Goal: Transaction & Acquisition: Subscribe to service/newsletter

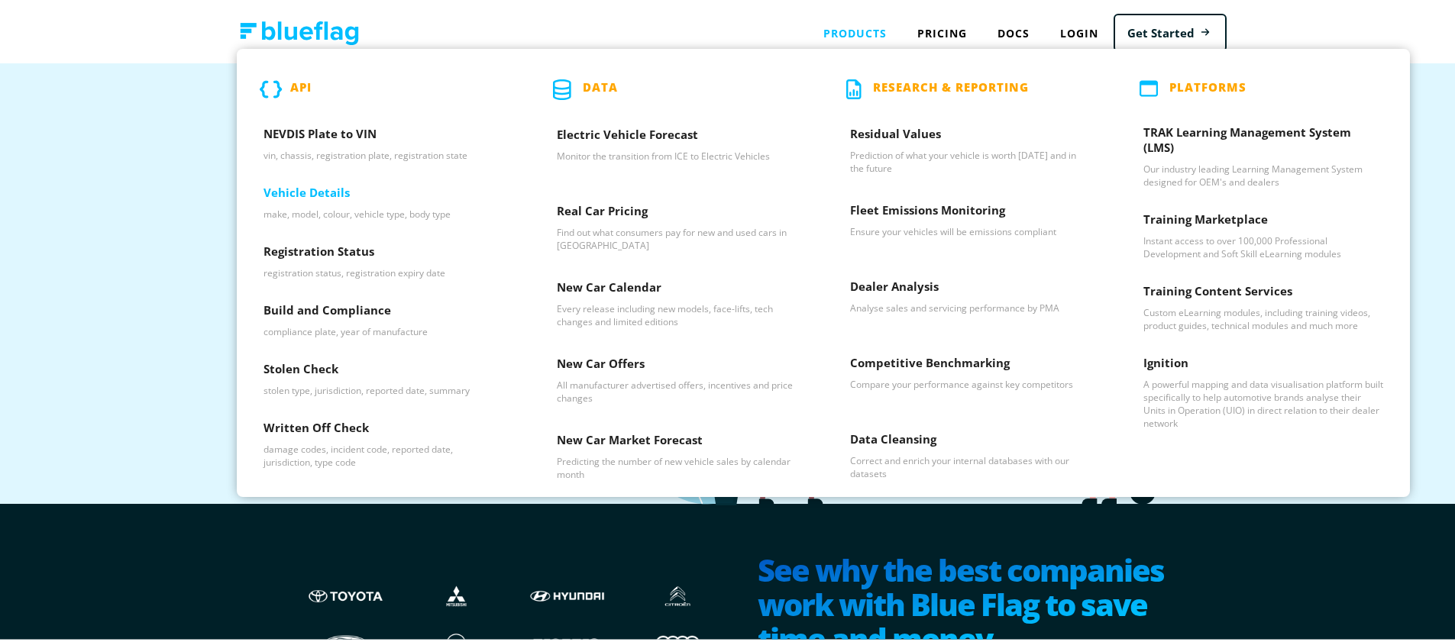
click at [383, 217] on p "make, model, colour, vehicle type, body type" at bounding box center [383, 211] width 240 height 13
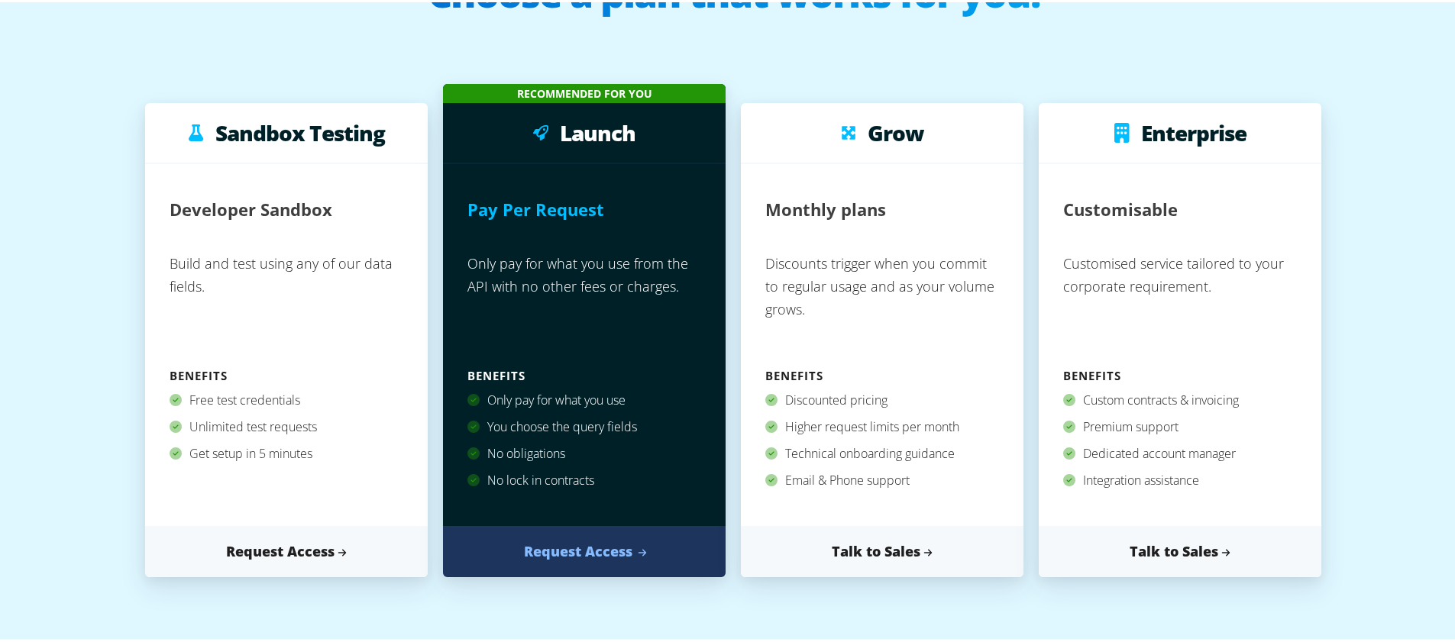
scroll to position [141, 0]
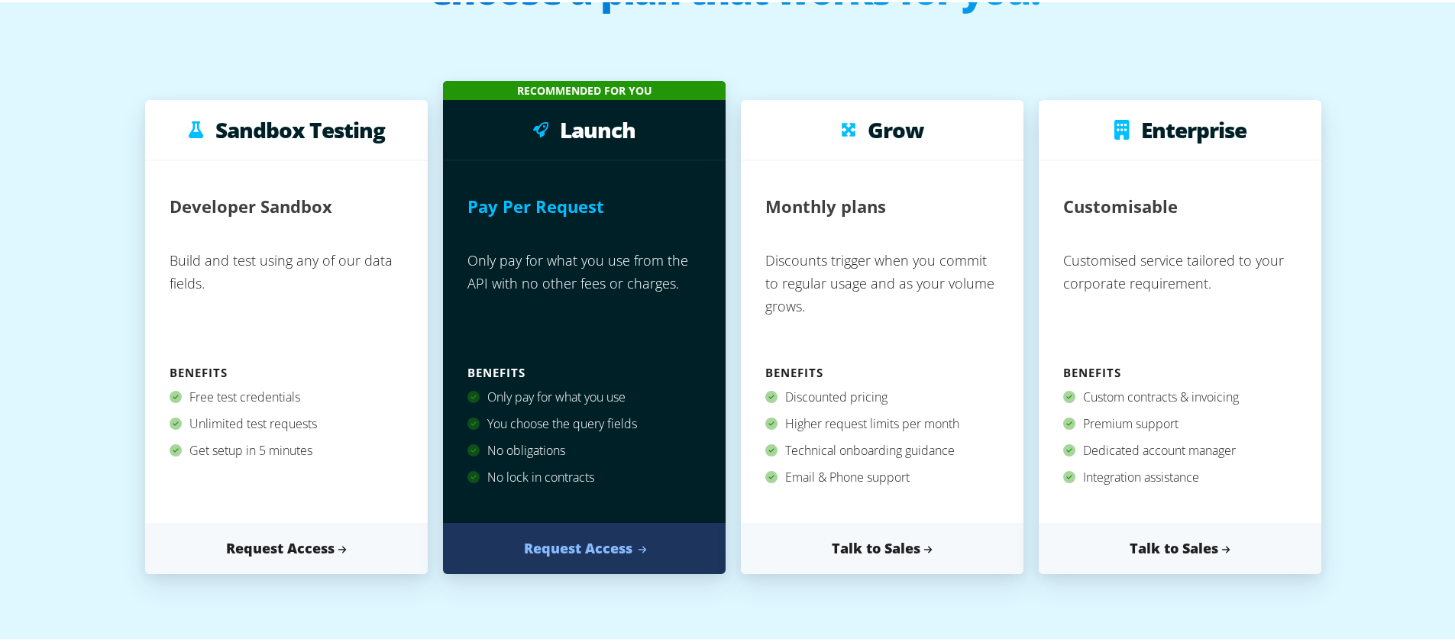
click at [590, 550] on link "Request Access" at bounding box center [584, 546] width 283 height 51
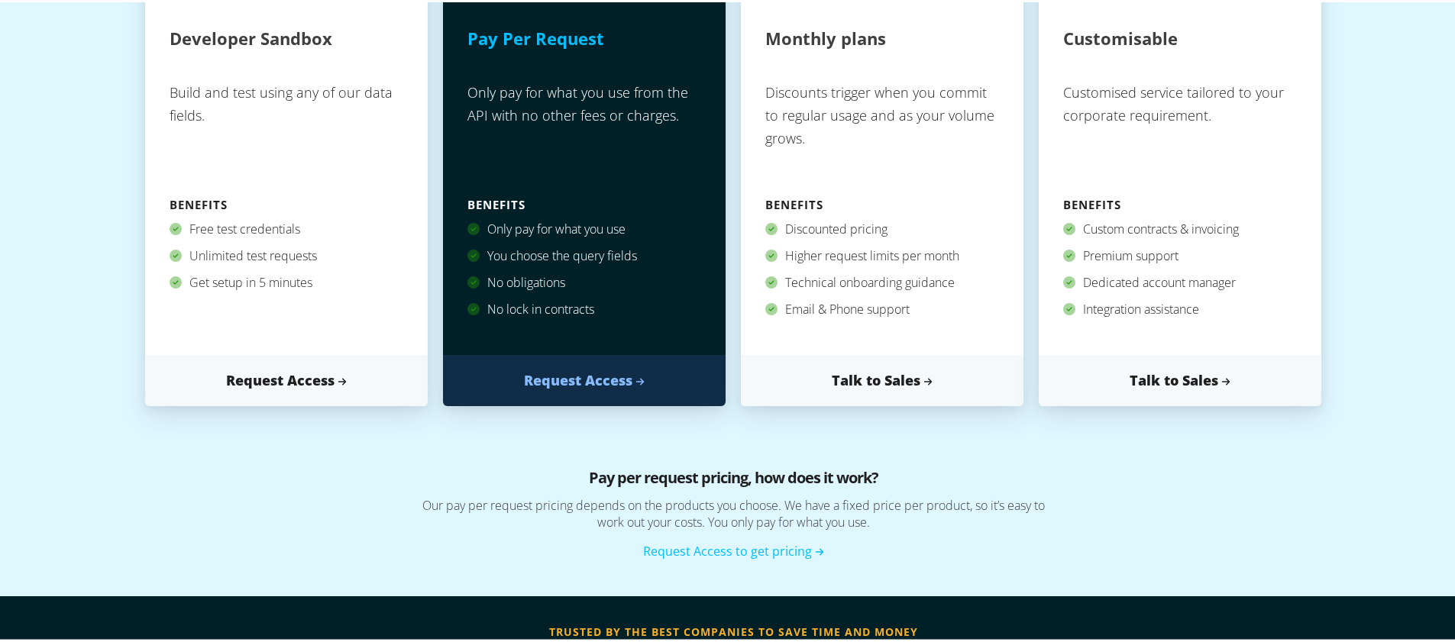
scroll to position [430, 0]
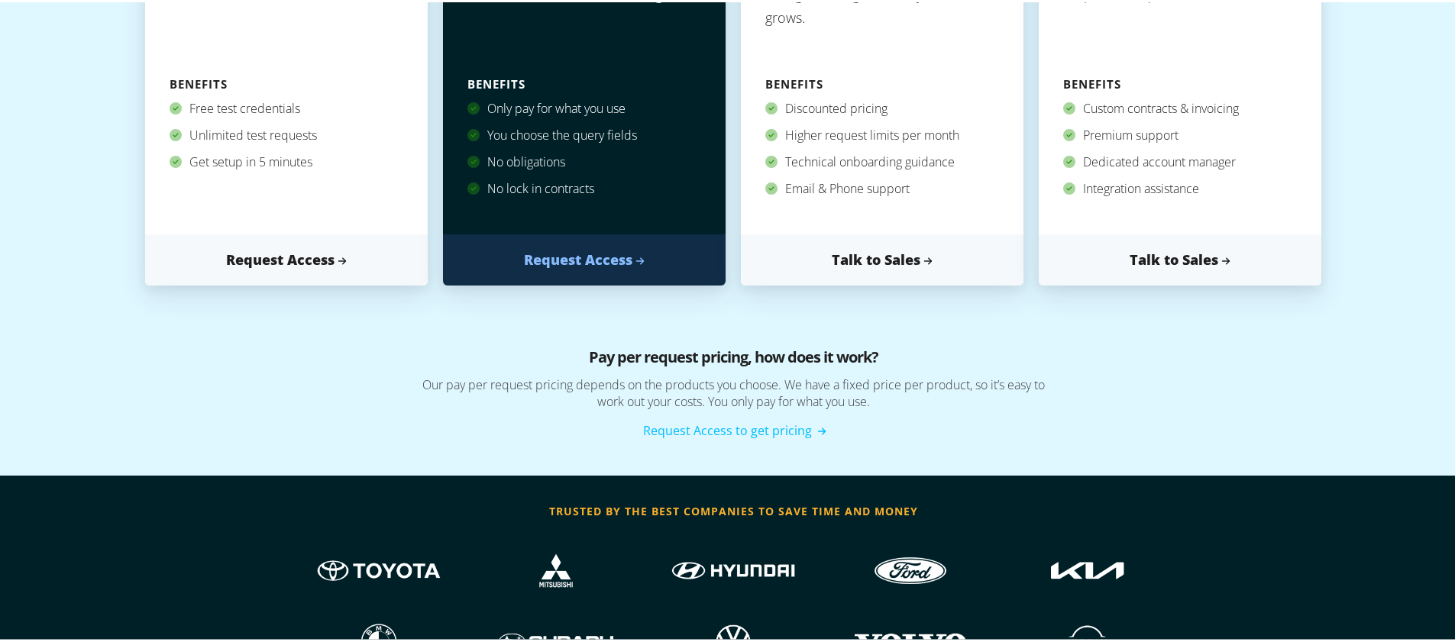
click at [687, 428] on link "Request Access to get pricing" at bounding box center [733, 428] width 181 height 17
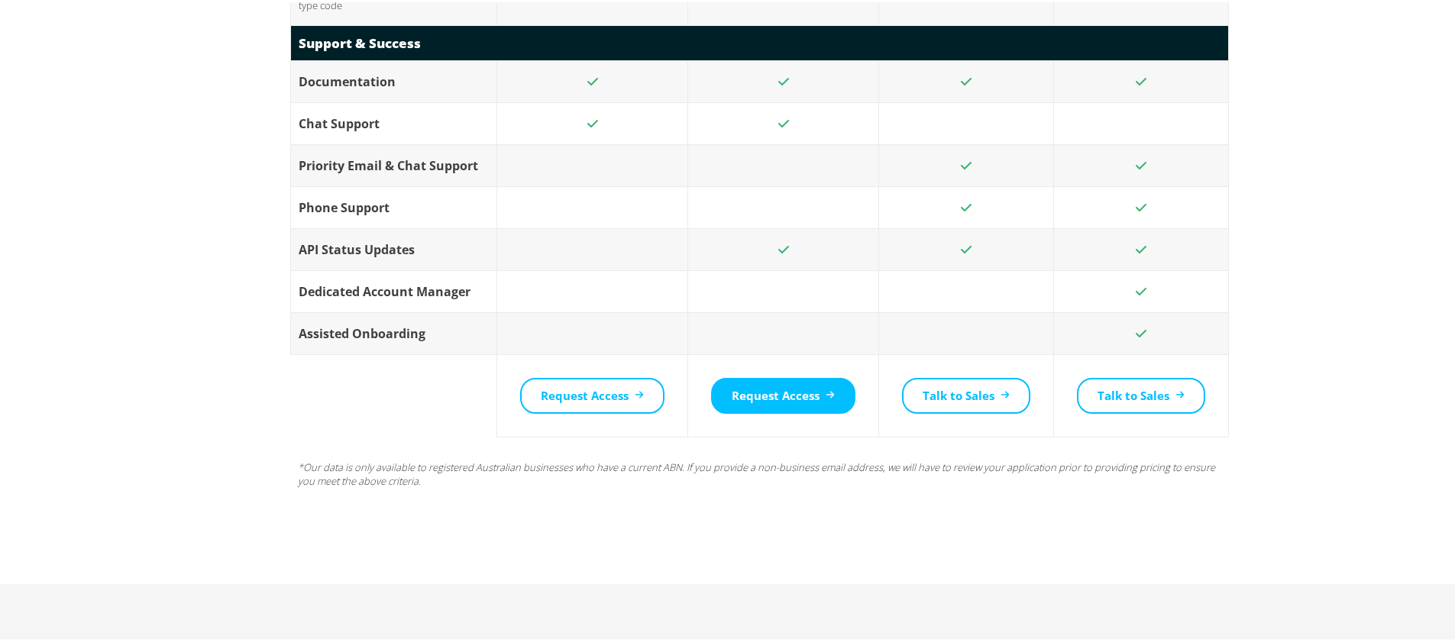
scroll to position [3003, 0]
